Goal: Navigation & Orientation: Find specific page/section

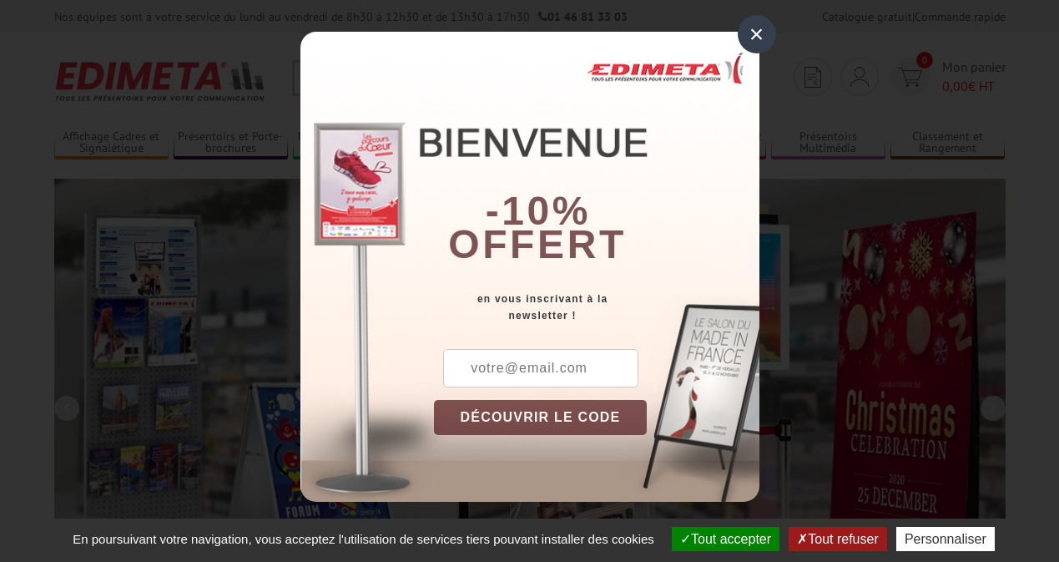
click at [724, 538] on button "Tout accepter" at bounding box center [726, 539] width 108 height 24
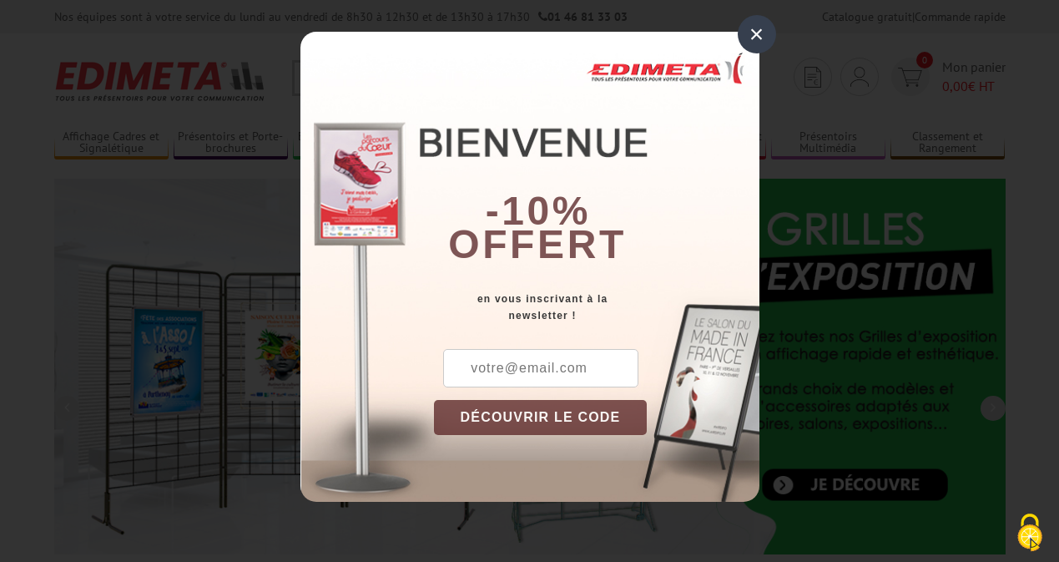
click at [756, 34] on div "×" at bounding box center [757, 34] width 38 height 38
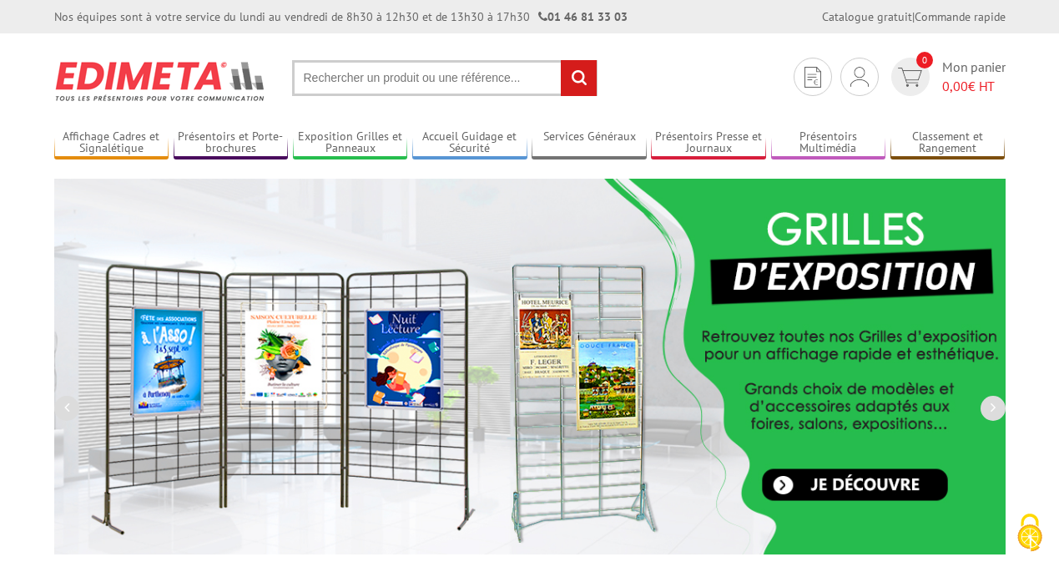
click at [0, 0] on div "Nos équipes sont à votre service du [DATE] au [DATE] de 8h30 à 12h30 et de 13h3…" at bounding box center [529, 16] width 1059 height 33
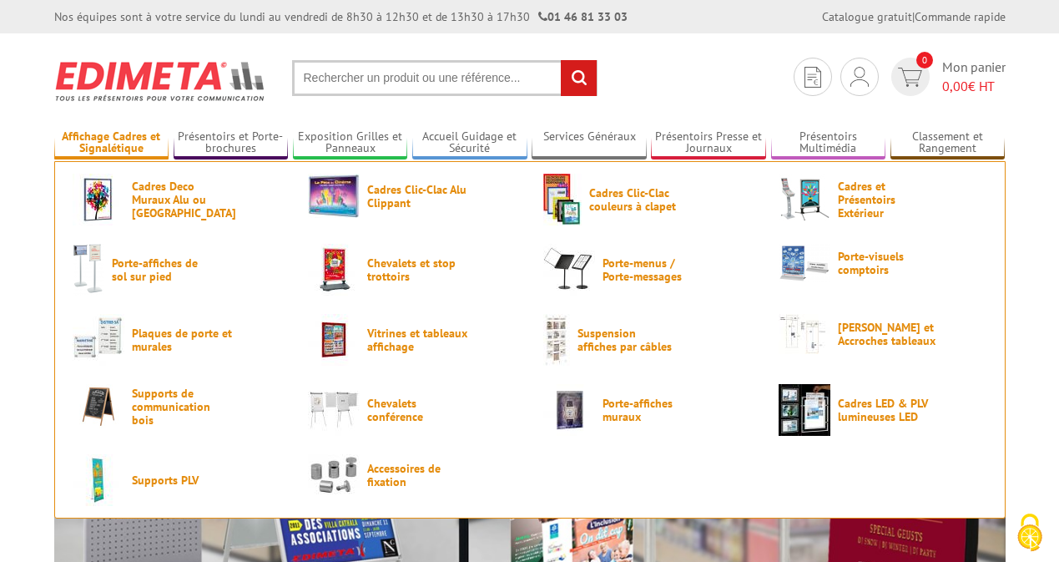
click at [111, 143] on link "Affichage Cadres et Signalétique" at bounding box center [111, 143] width 115 height 28
